Goal: Task Accomplishment & Management: Manage account settings

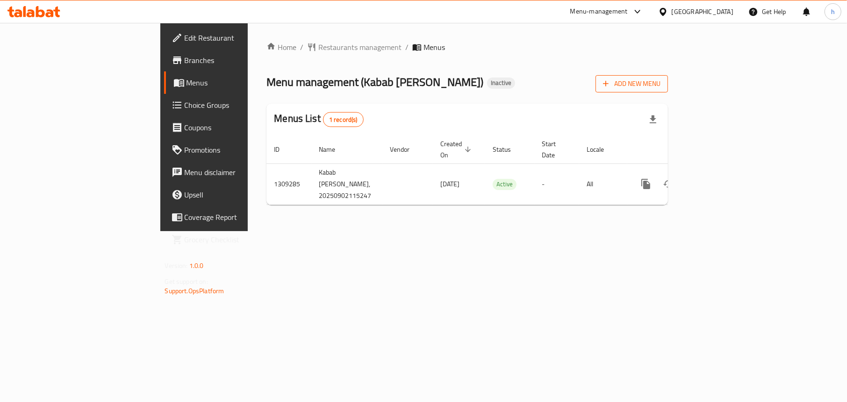
click at [660, 86] on span "Add New Menu" at bounding box center [631, 84] width 57 height 12
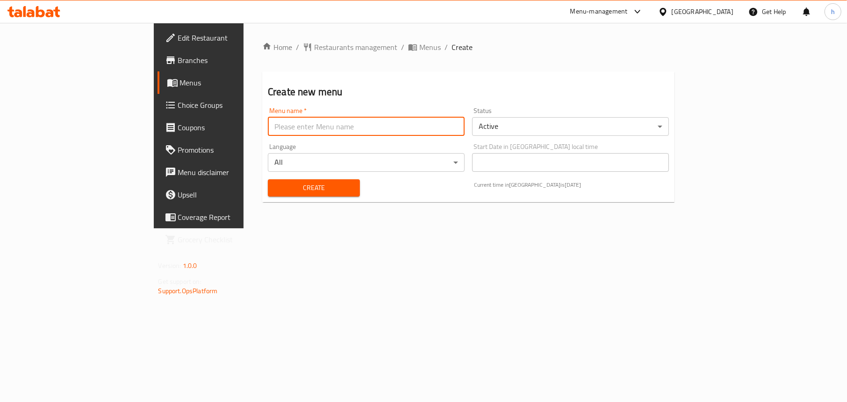
click at [272, 119] on input "text" at bounding box center [366, 126] width 197 height 19
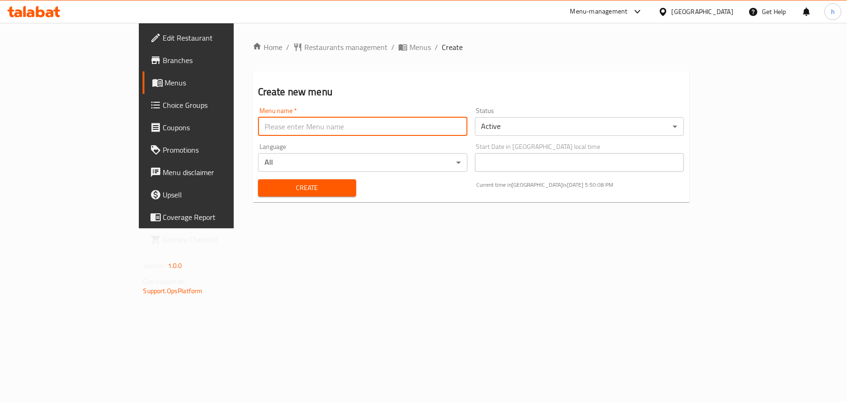
type input "Menu"
click at [265, 182] on span "Create" at bounding box center [306, 188] width 83 height 12
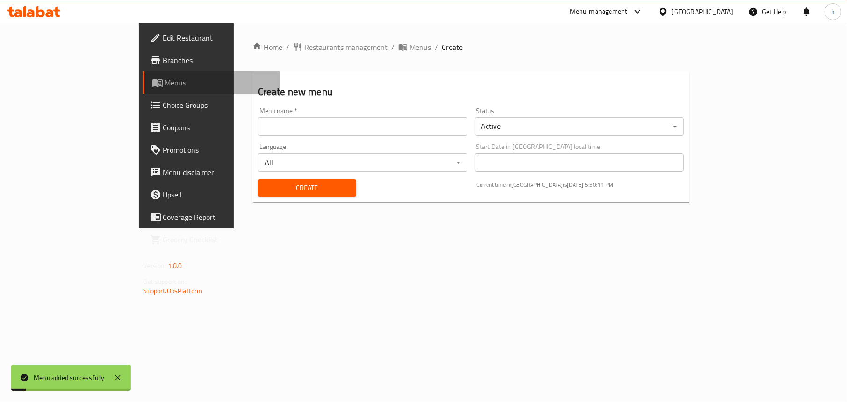
click at [165, 82] on span "Menus" at bounding box center [219, 82] width 108 height 11
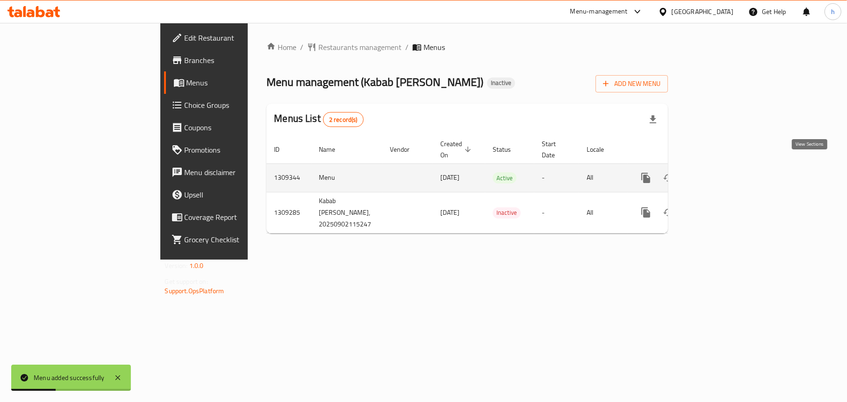
click at [717, 174] on icon "enhanced table" at bounding box center [713, 178] width 8 height 8
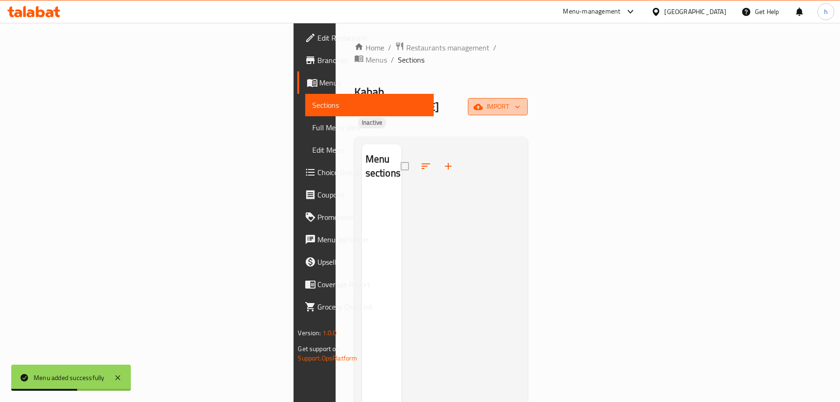
click at [483, 102] on icon "button" at bounding box center [477, 106] width 9 height 9
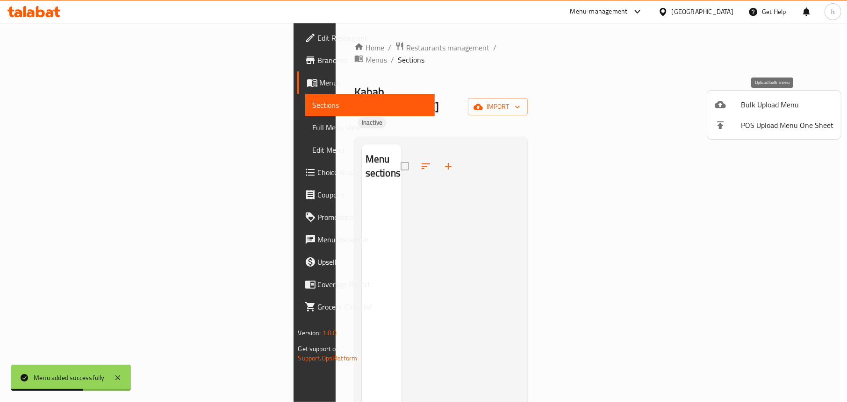
click at [737, 107] on div at bounding box center [728, 104] width 26 height 11
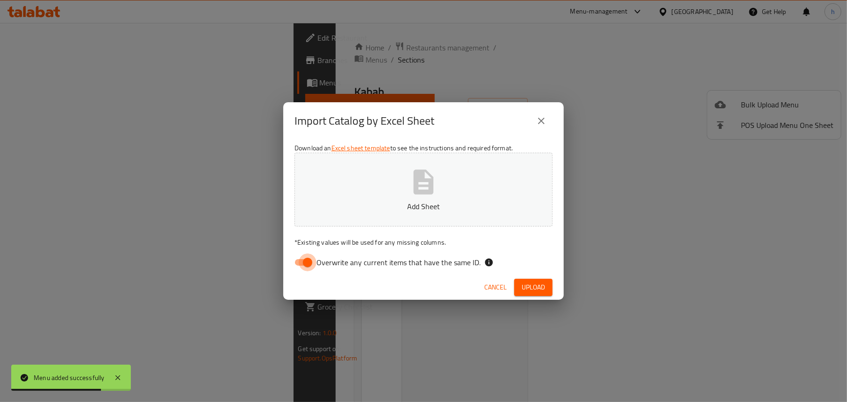
click at [300, 258] on input "Overwrite any current items that have the same ID." at bounding box center [307, 263] width 53 height 18
checkbox input "false"
click at [414, 205] on p "Add Sheet" at bounding box center [423, 206] width 229 height 11
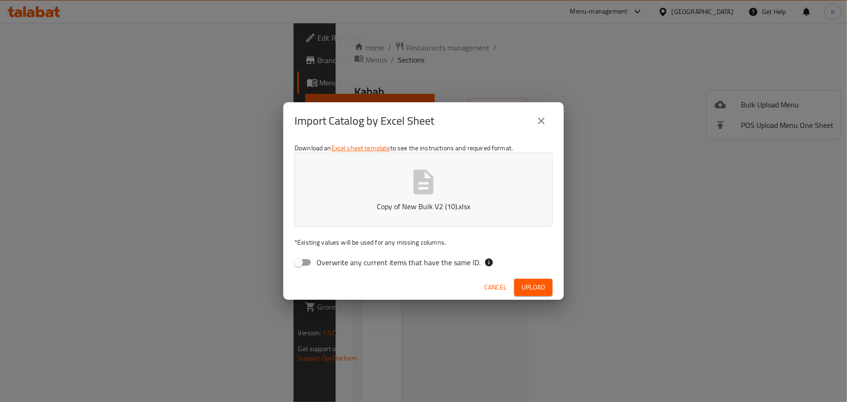
click at [534, 280] on button "Upload" at bounding box center [533, 287] width 38 height 17
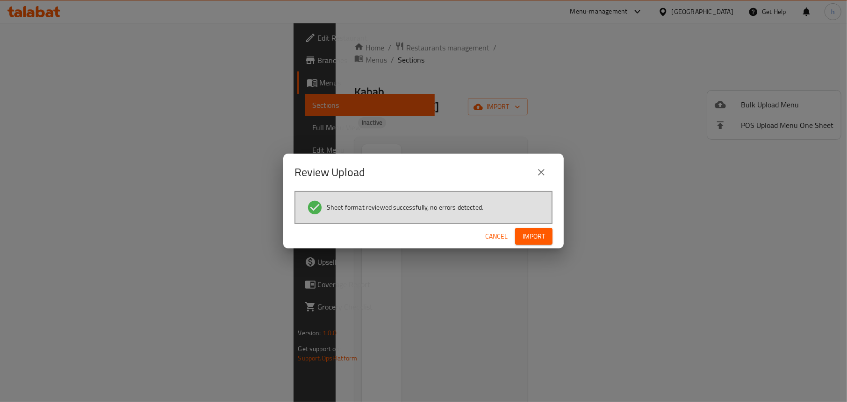
click at [526, 239] on span "Import" at bounding box center [533, 237] width 22 height 12
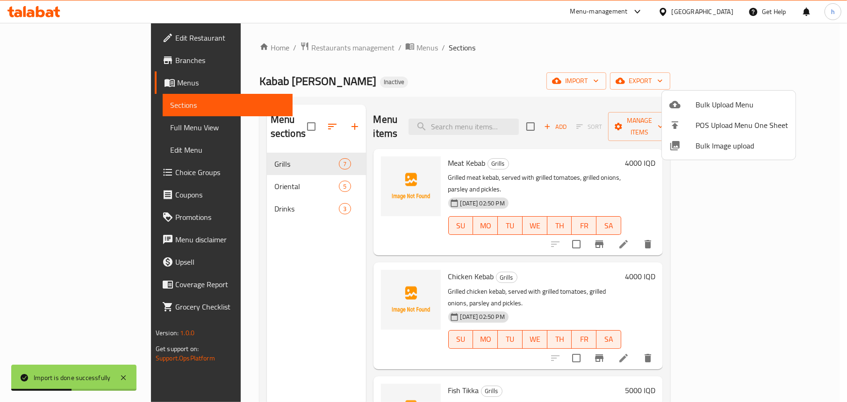
click at [272, 249] on div at bounding box center [423, 201] width 847 height 402
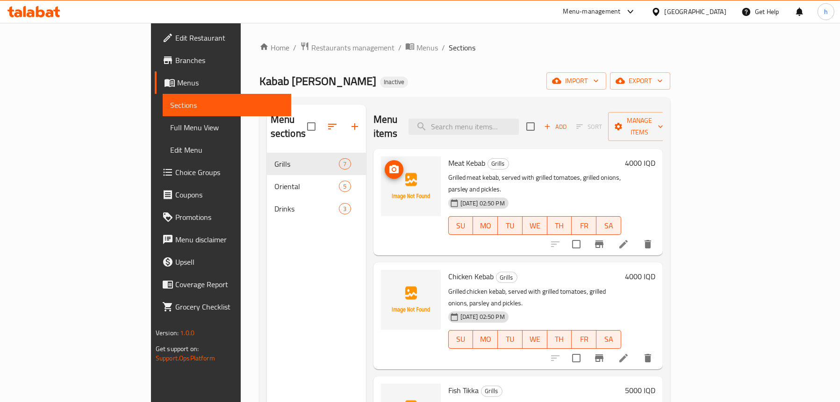
click at [389, 165] on icon "upload picture" at bounding box center [393, 169] width 9 height 8
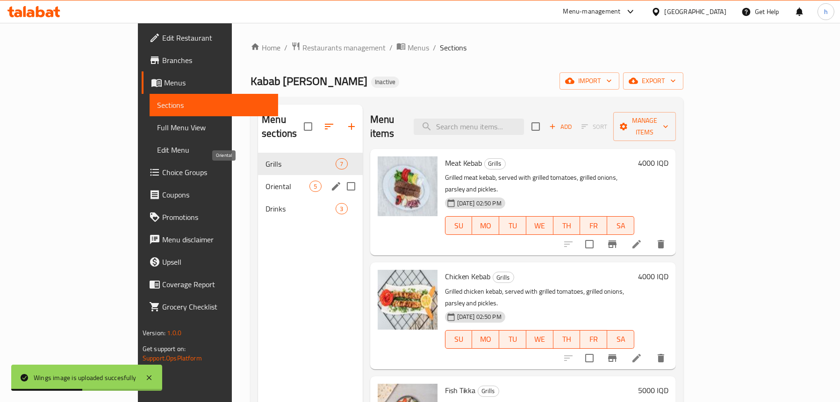
click at [265, 181] on span "Oriental" at bounding box center [287, 186] width 44 height 11
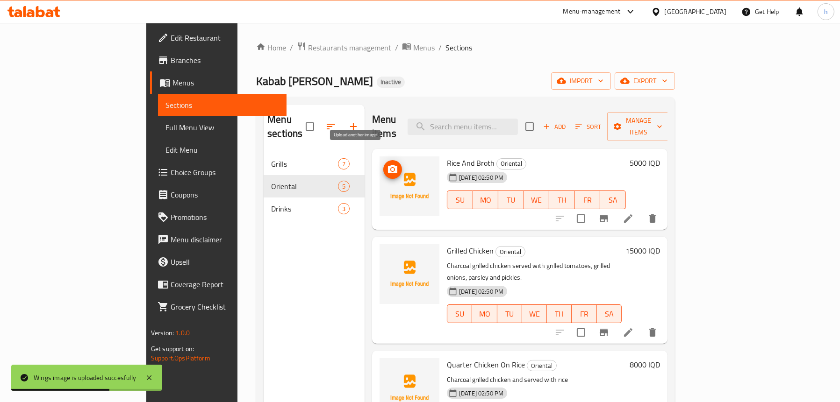
click at [388, 165] on icon "upload picture" at bounding box center [392, 169] width 9 height 8
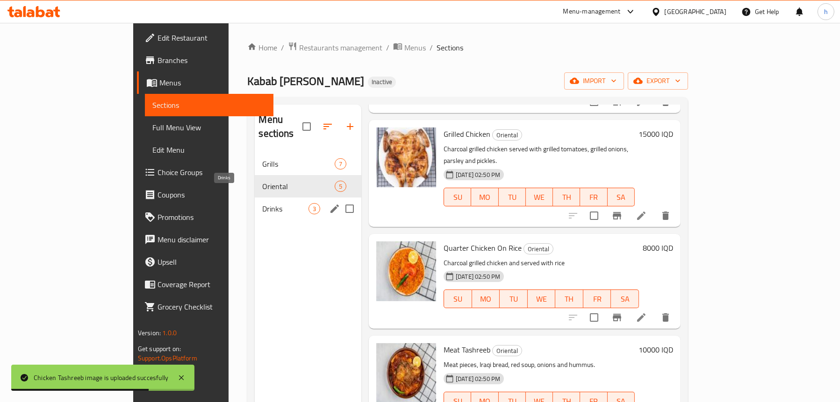
click at [262, 203] on span "Drinks" at bounding box center [285, 208] width 46 height 11
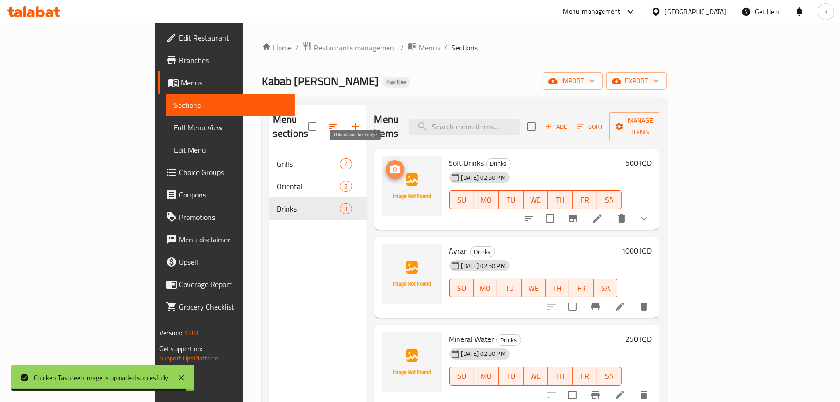
click at [389, 164] on icon "upload picture" at bounding box center [394, 169] width 11 height 11
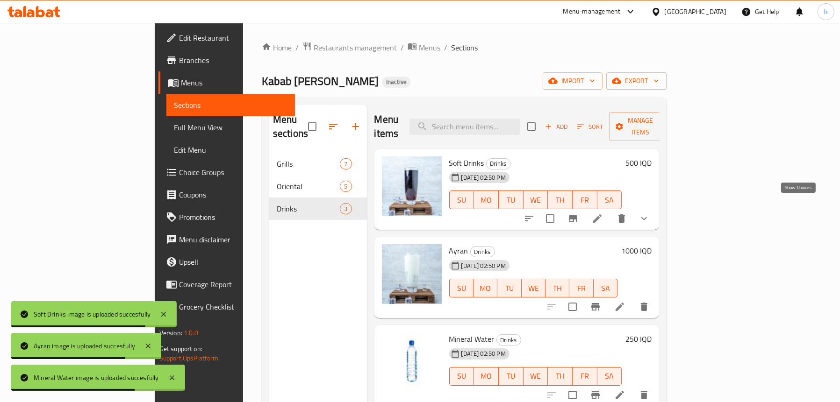
click at [650, 213] on icon "show more" at bounding box center [643, 218] width 11 height 11
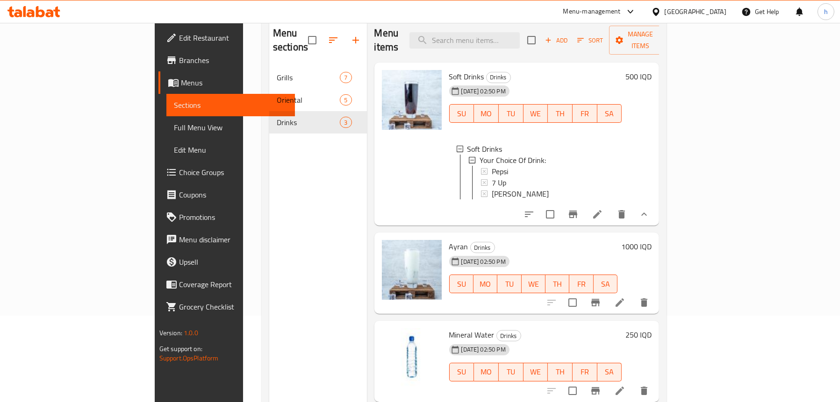
scroll to position [93, 0]
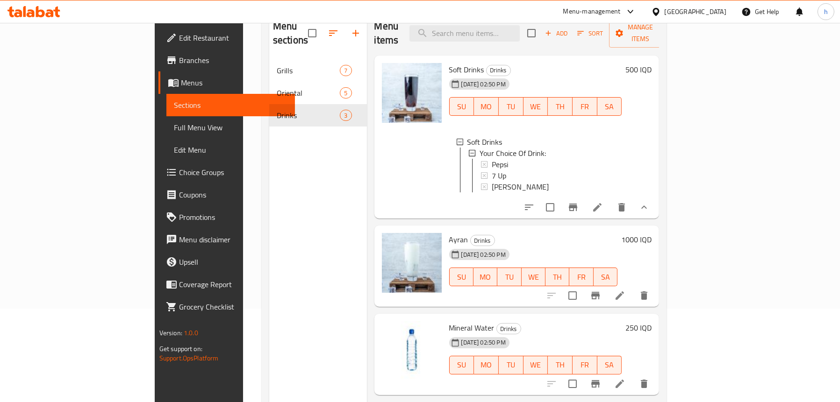
click at [269, 255] on div "Menu sections Grills 7 Oriental 5 Drinks 3" at bounding box center [318, 212] width 98 height 402
click at [174, 123] on span "Full Menu View" at bounding box center [231, 127] width 114 height 11
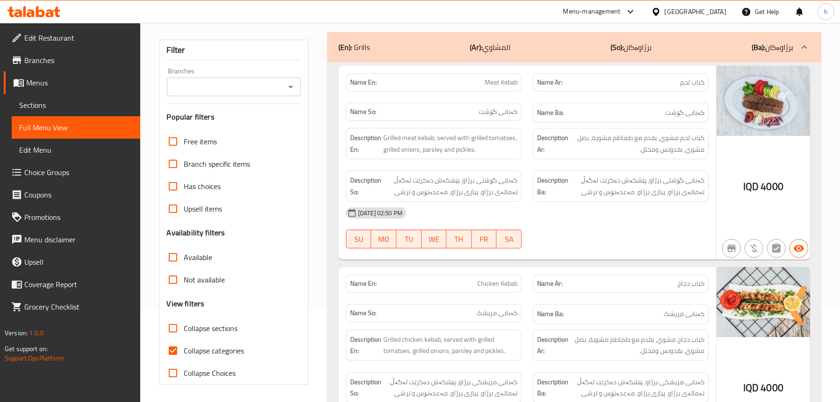
click at [286, 91] on icon "Open" at bounding box center [290, 86] width 11 height 11
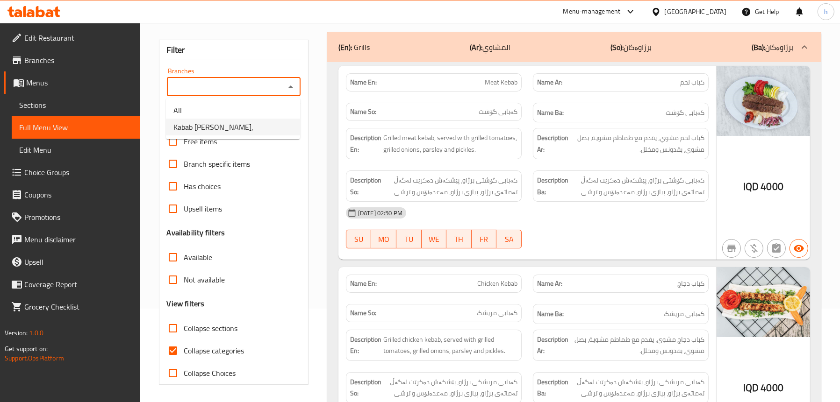
click at [233, 129] on span "Kabab [PERSON_NAME]," at bounding box center [213, 127] width 80 height 11
type input "Kabab [PERSON_NAME],"
click at [230, 355] on span "Collapse categories" at bounding box center [214, 350] width 60 height 11
click at [184, 355] on input "Collapse categories" at bounding box center [173, 351] width 22 height 22
checkbox input "false"
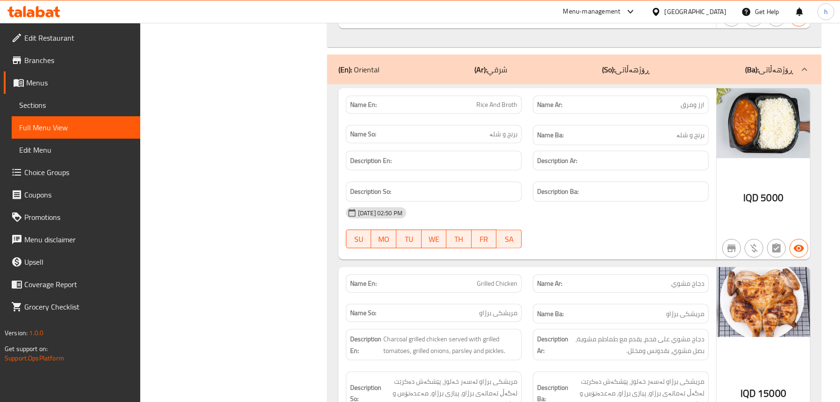
scroll to position [1542, 0]
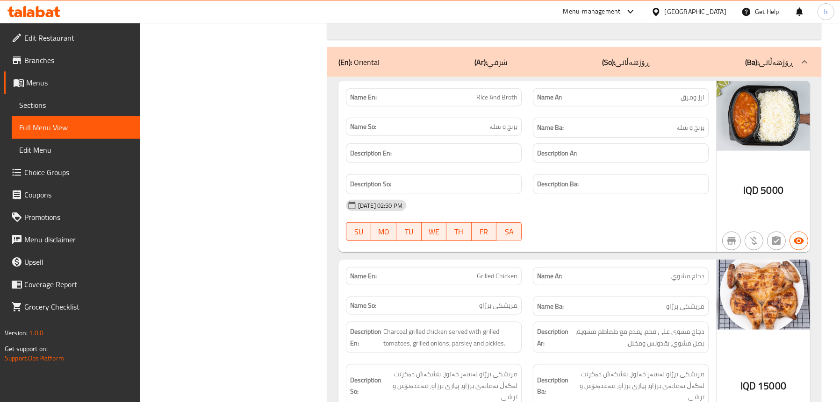
click at [246, 195] on div "Filter Branches Kabab Kaka Saleh Sulimaniyah, Branches Popular filters Free ite…" at bounding box center [237, 221] width 168 height 3287
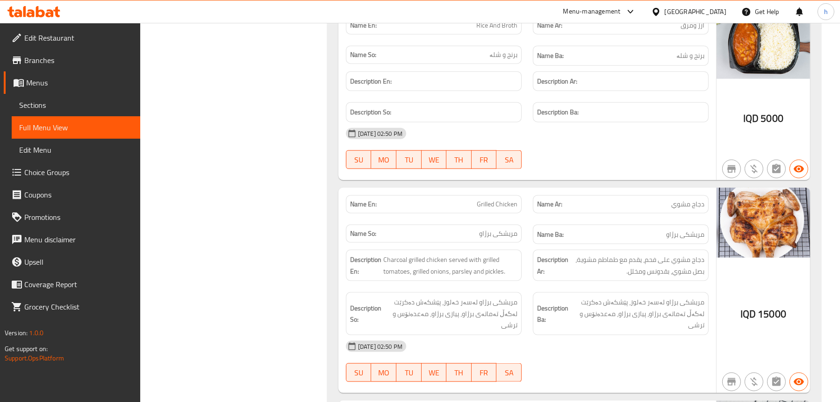
scroll to position [1682, 0]
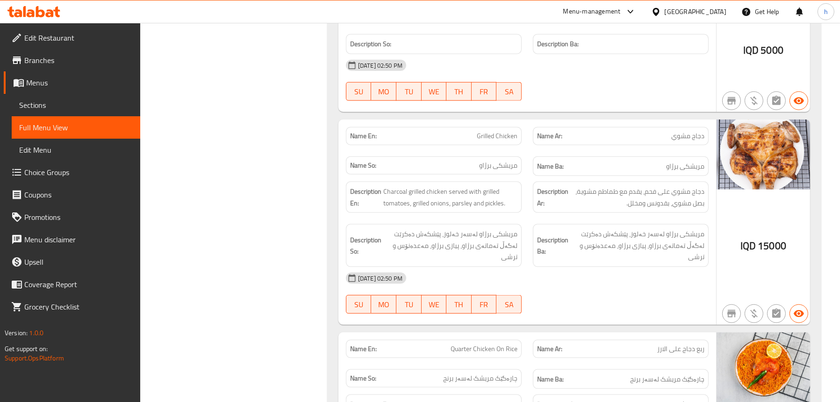
click at [243, 179] on div "Filter Branches Kabab Kaka Saleh Sulimaniyah, Branches Popular filters Free ite…" at bounding box center [237, 81] width 168 height 3287
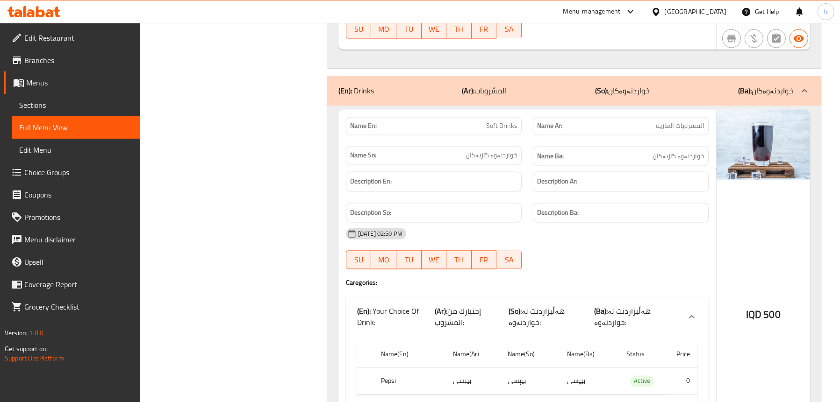
scroll to position [2570, 0]
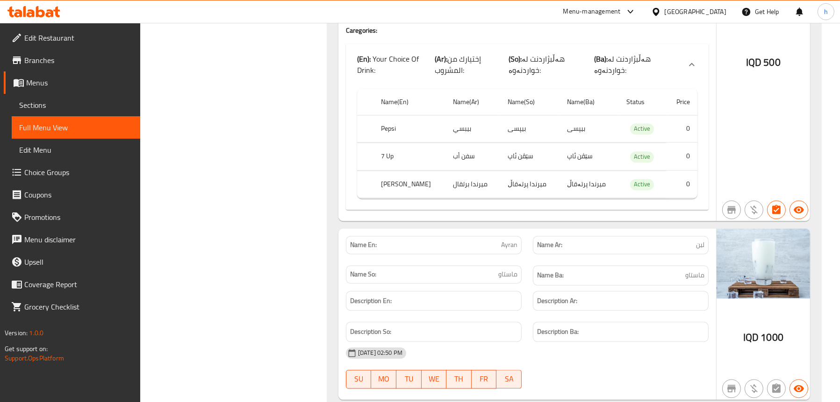
scroll to position [2897, 0]
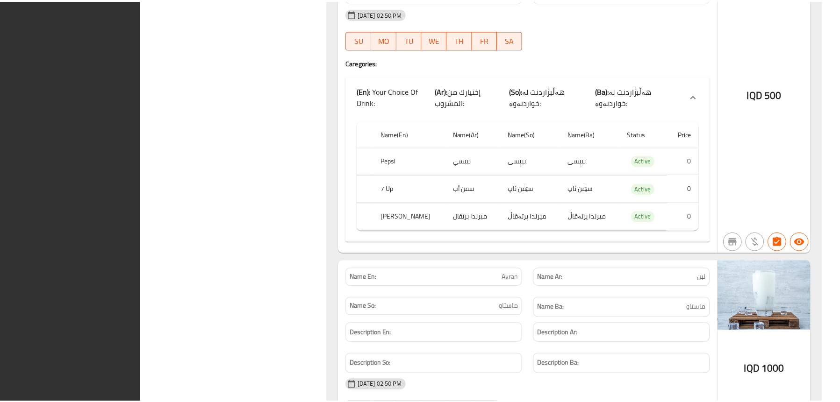
scroll to position [2991, 0]
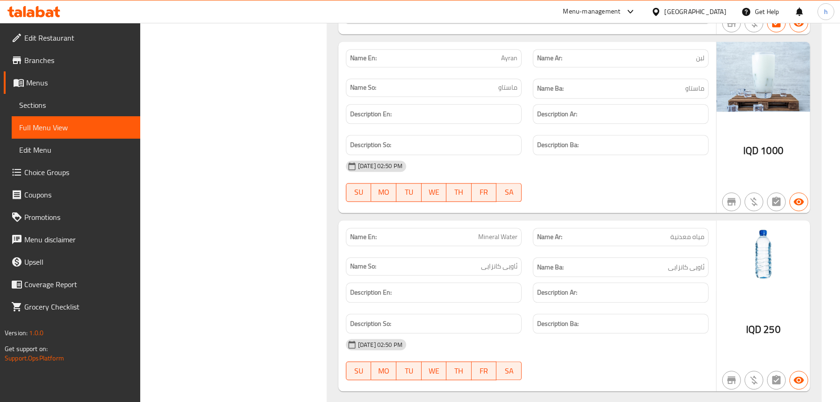
click at [54, 36] on span "Edit Restaurant" at bounding box center [78, 37] width 108 height 11
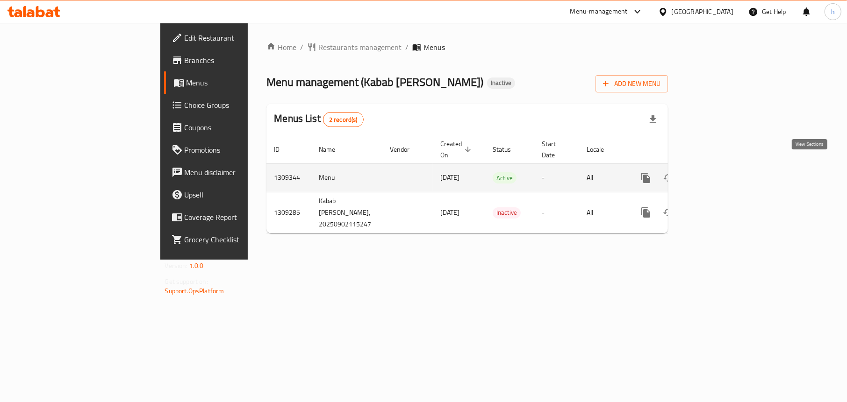
click at [719, 172] on icon "enhanced table" at bounding box center [713, 177] width 11 height 11
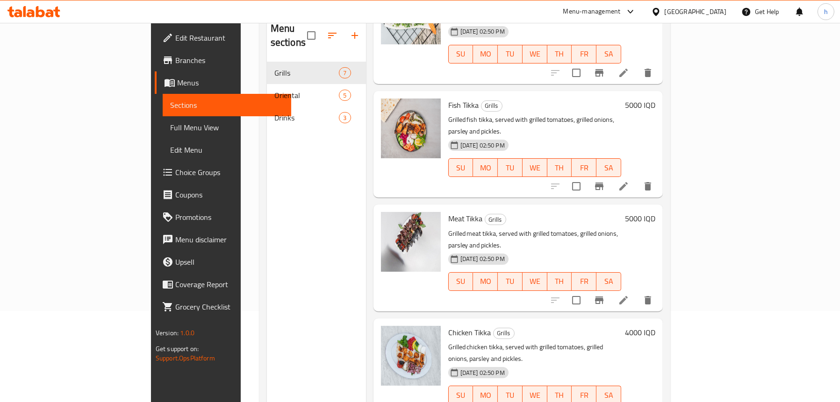
scroll to position [38, 0]
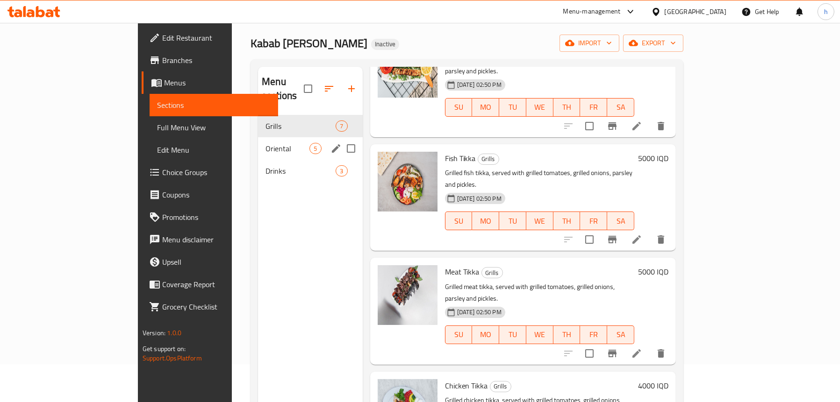
click at [265, 143] on span "Oriental" at bounding box center [287, 148] width 44 height 11
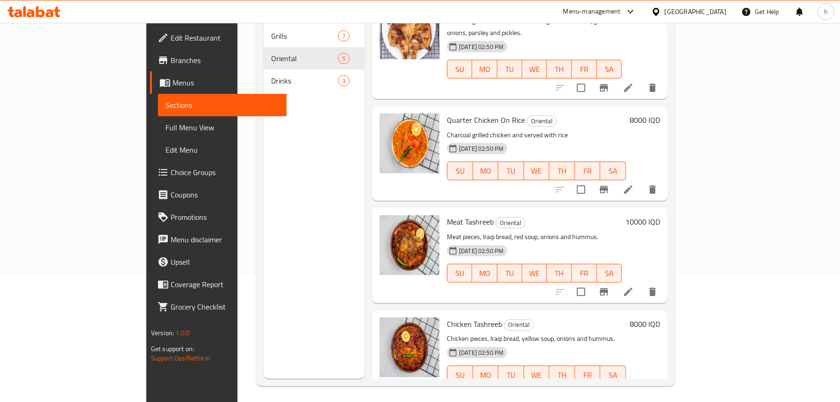
scroll to position [131, 0]
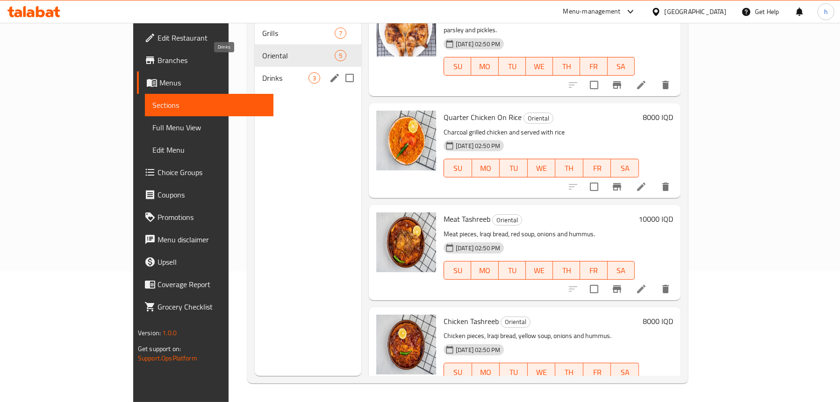
click at [262, 72] on span "Drinks" at bounding box center [285, 77] width 46 height 11
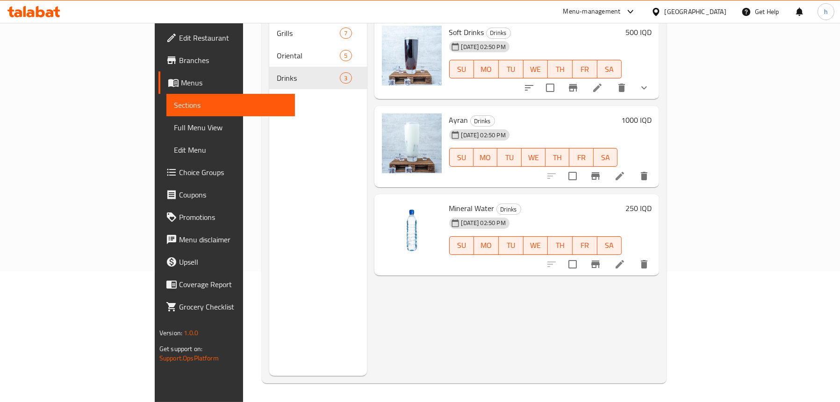
scroll to position [38, 0]
